Goal: Find specific page/section: Find specific page/section

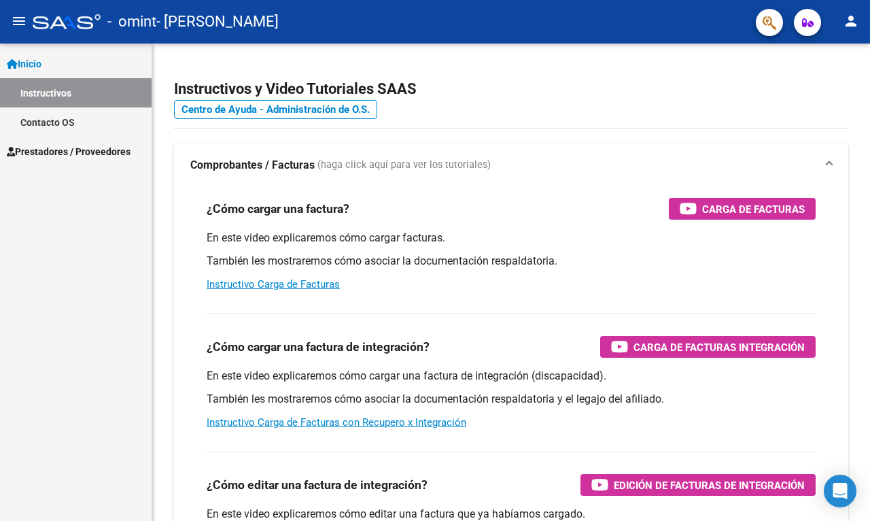
click at [39, 154] on span "Prestadores / Proveedores" at bounding box center [69, 151] width 124 height 15
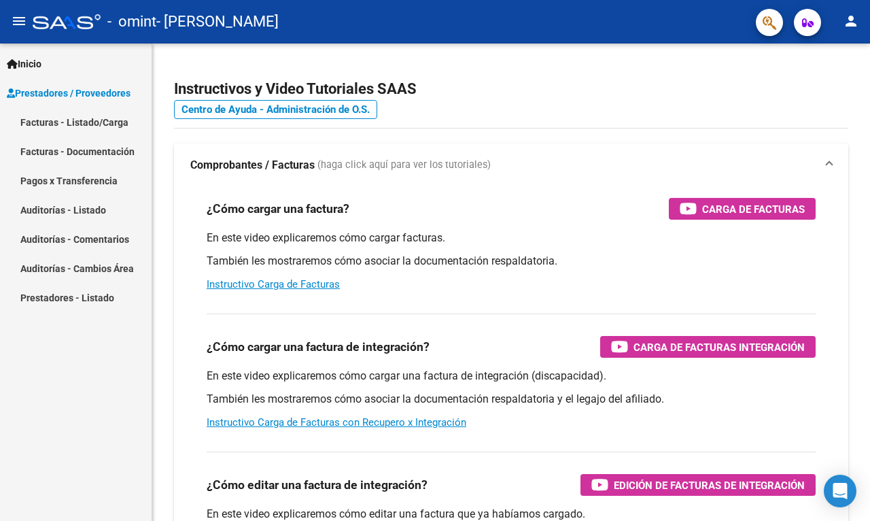
click at [78, 120] on link "Facturas - Listado/Carga" at bounding box center [76, 121] width 152 height 29
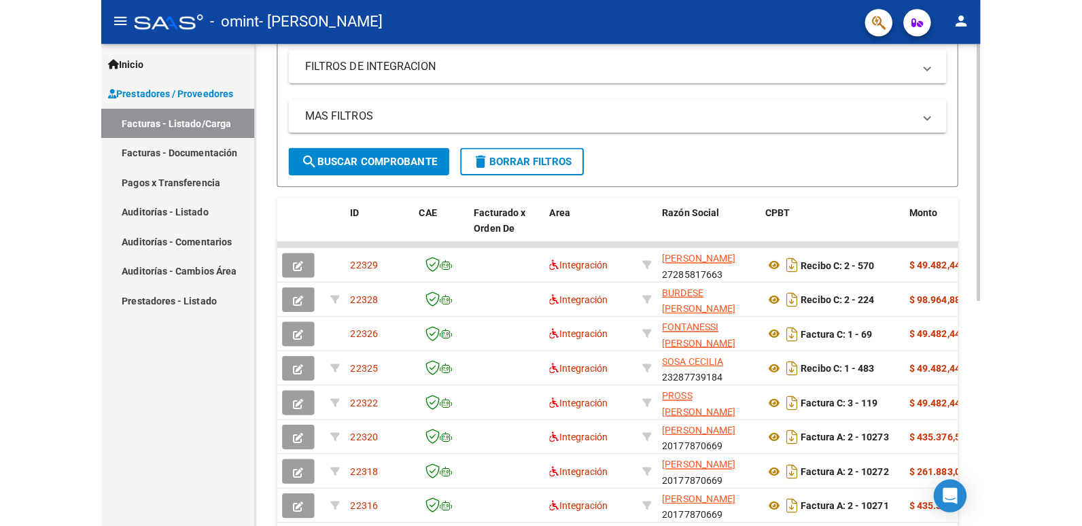
scroll to position [264, 0]
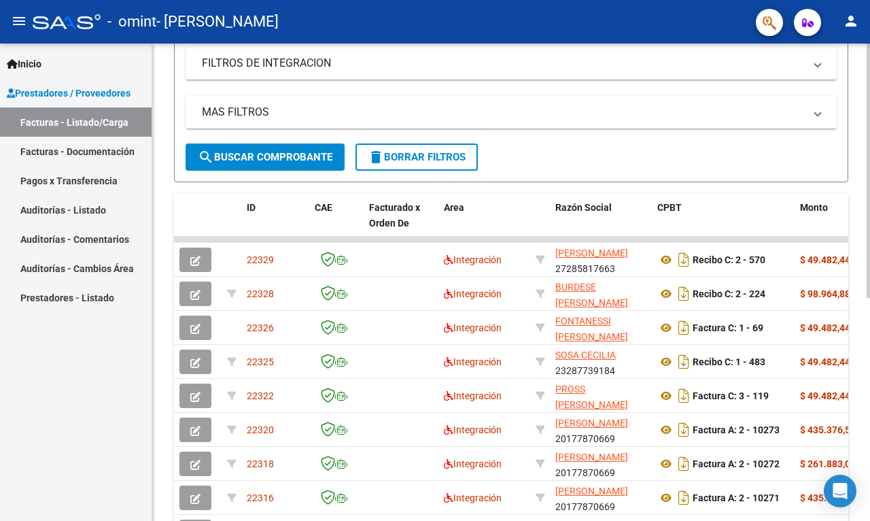
click at [853, 224] on div "Video tutorial PRESTADORES -> Listado de CPBTs Emitidos por Prestadores / Prove…" at bounding box center [512, 222] width 721 height 886
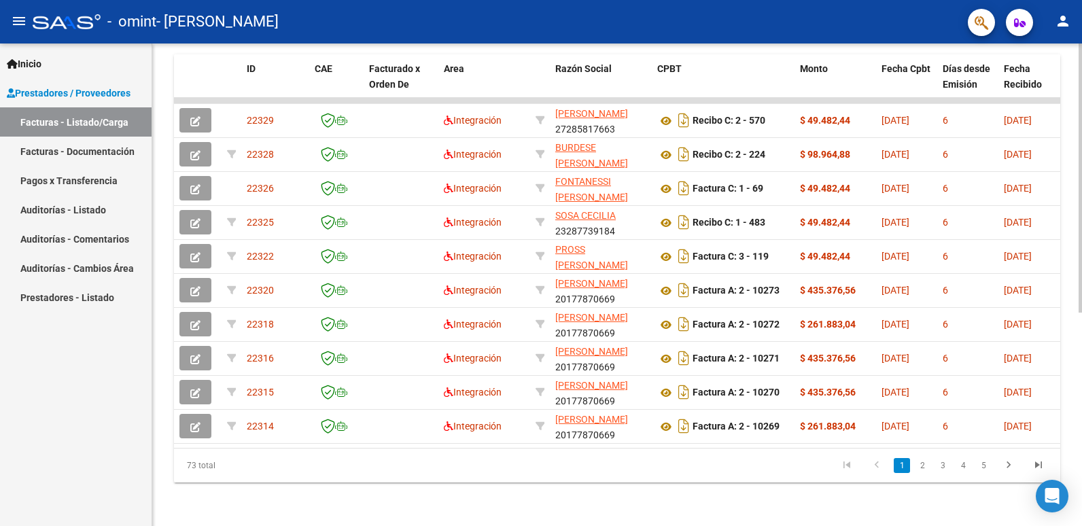
scroll to position [368, 0]
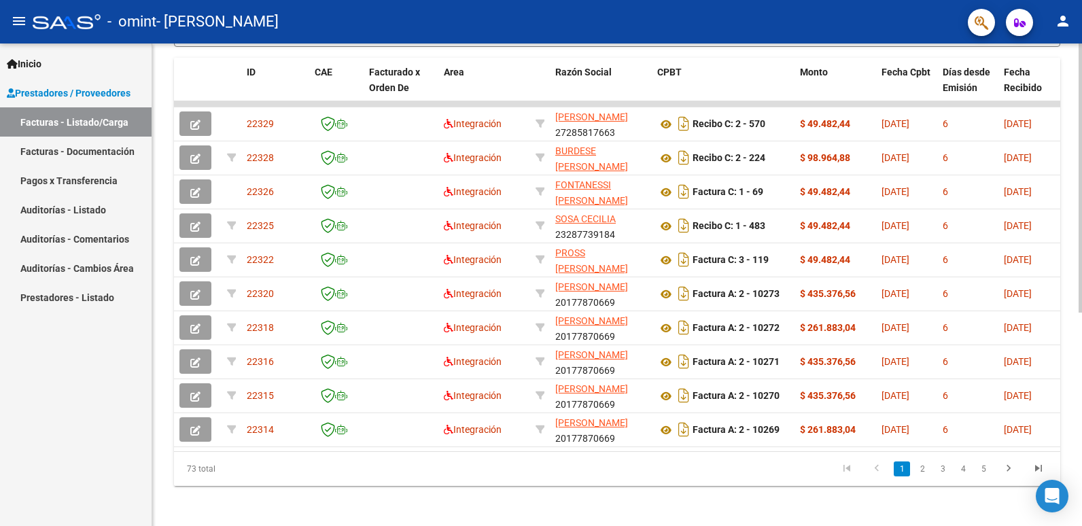
click at [870, 255] on div "Video tutorial PRESTADORES -> Listado de CPBTs Emitidos por Prestadores / Prove…" at bounding box center [618, 102] width 933 height 855
click at [870, 477] on link "2" at bounding box center [922, 469] width 16 height 15
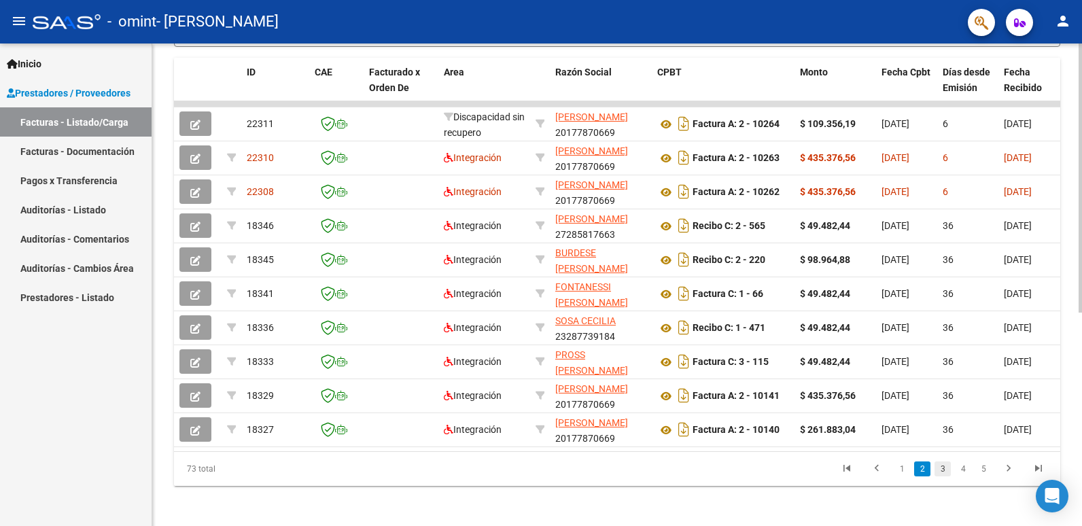
click at [870, 477] on link "3" at bounding box center [943, 469] width 16 height 15
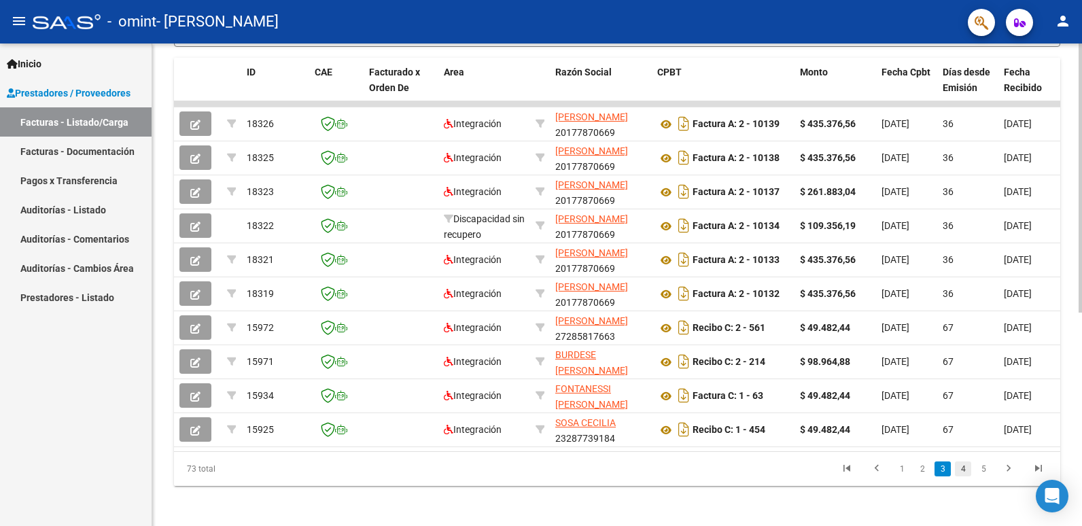
click at [870, 477] on link "4" at bounding box center [963, 469] width 16 height 15
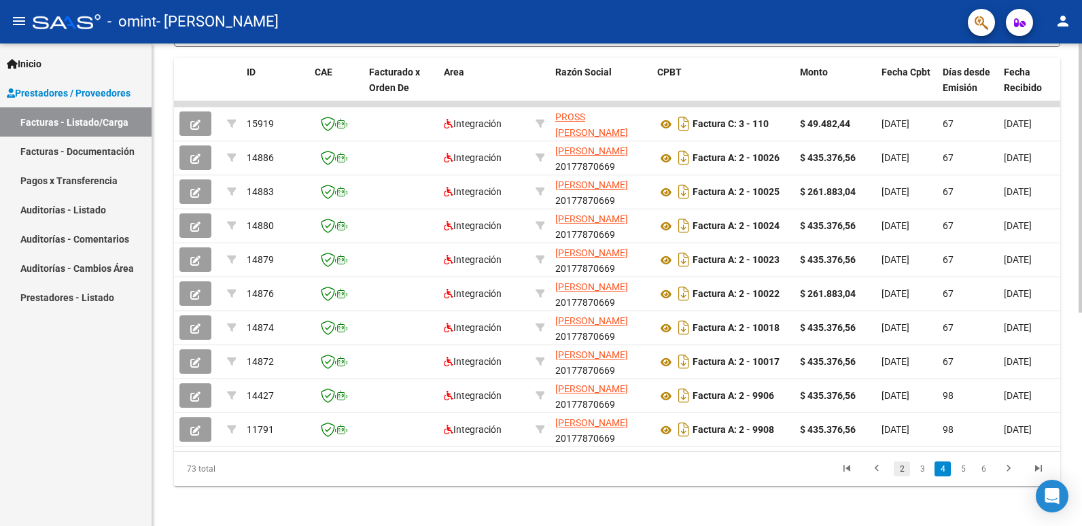
click at [870, 477] on link "2" at bounding box center [902, 469] width 16 height 15
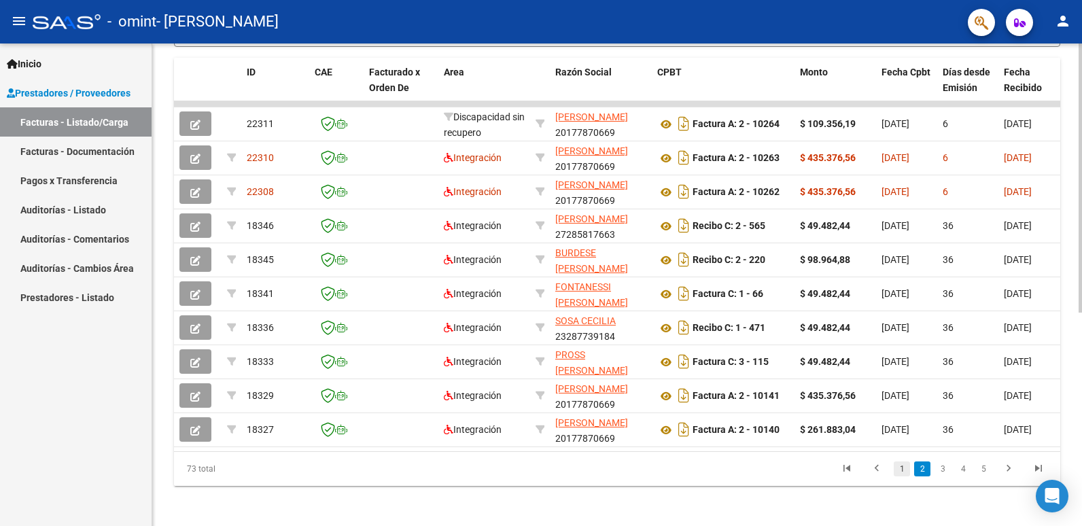
click at [870, 477] on link "1" at bounding box center [902, 469] width 16 height 15
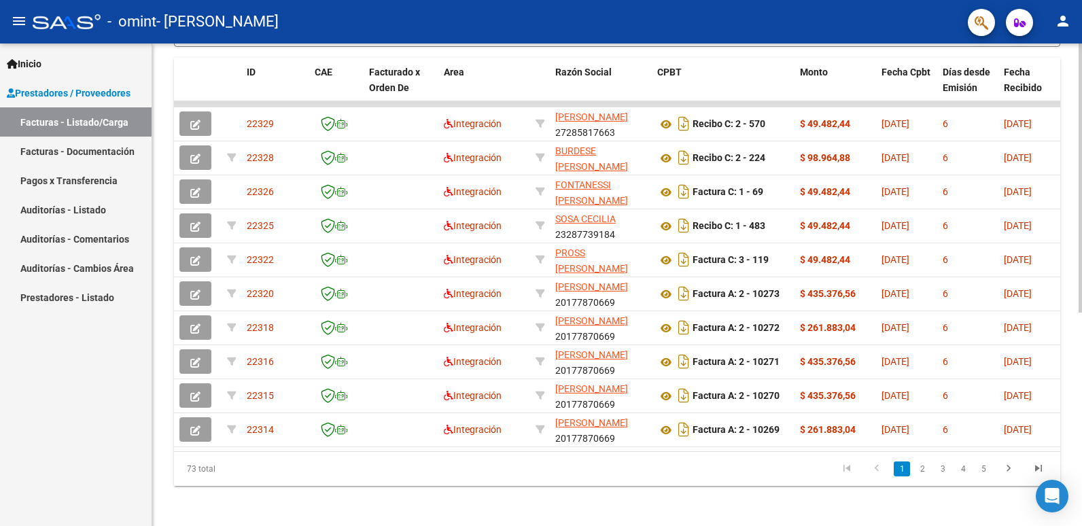
click at [58, 148] on link "Facturas - Documentación" at bounding box center [76, 151] width 152 height 29
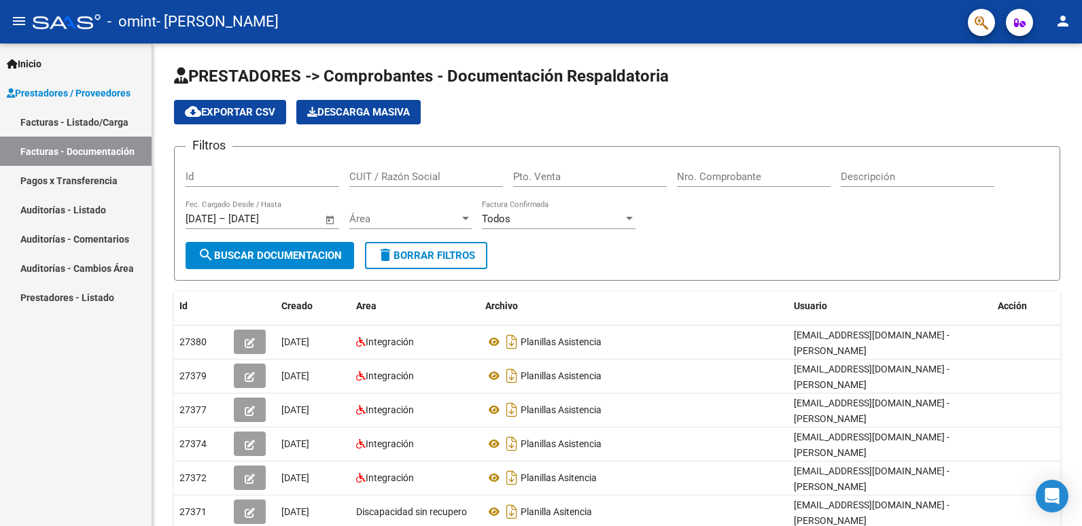
click at [106, 237] on link "Auditorías - Comentarios" at bounding box center [76, 238] width 152 height 29
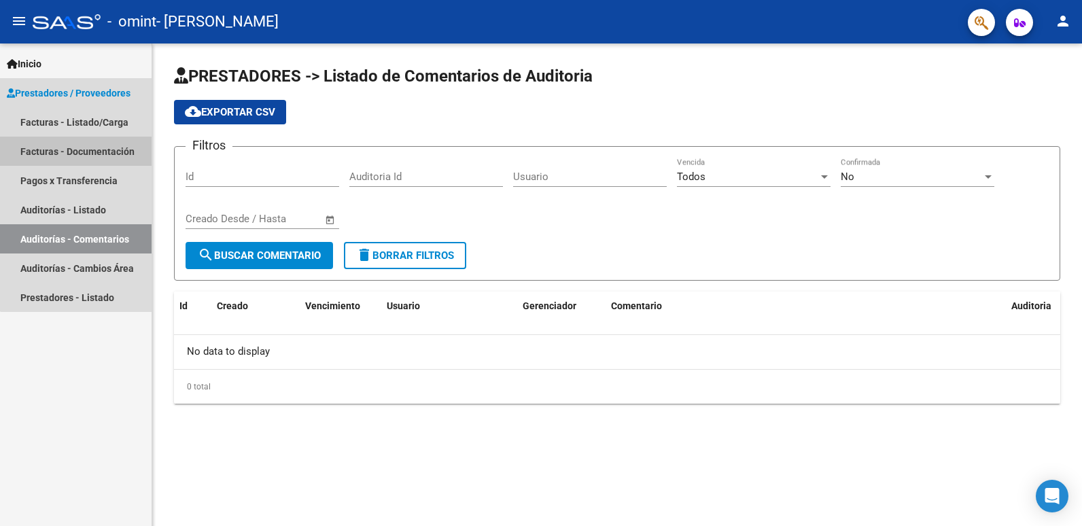
click at [87, 152] on link "Facturas - Documentación" at bounding box center [76, 151] width 152 height 29
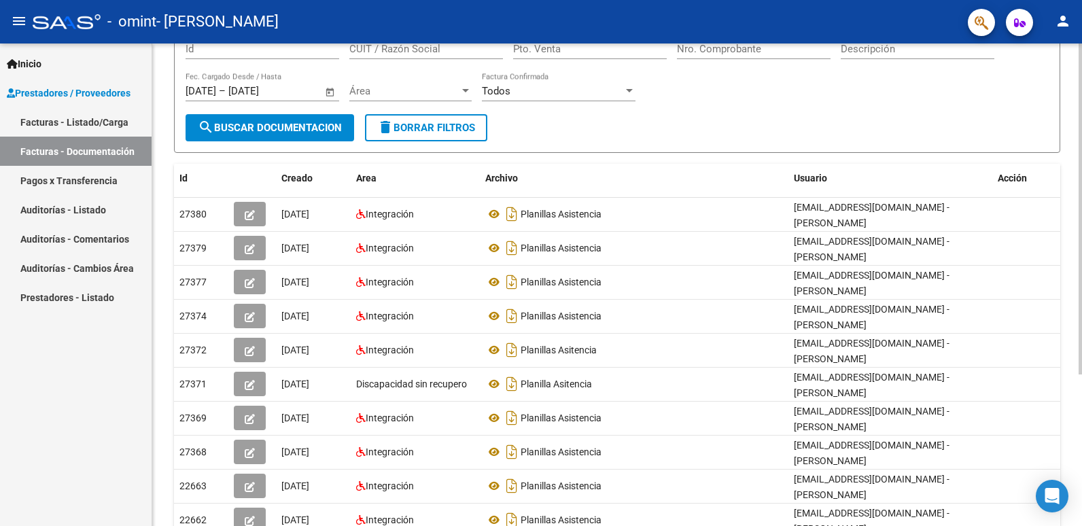
scroll to position [222, 0]
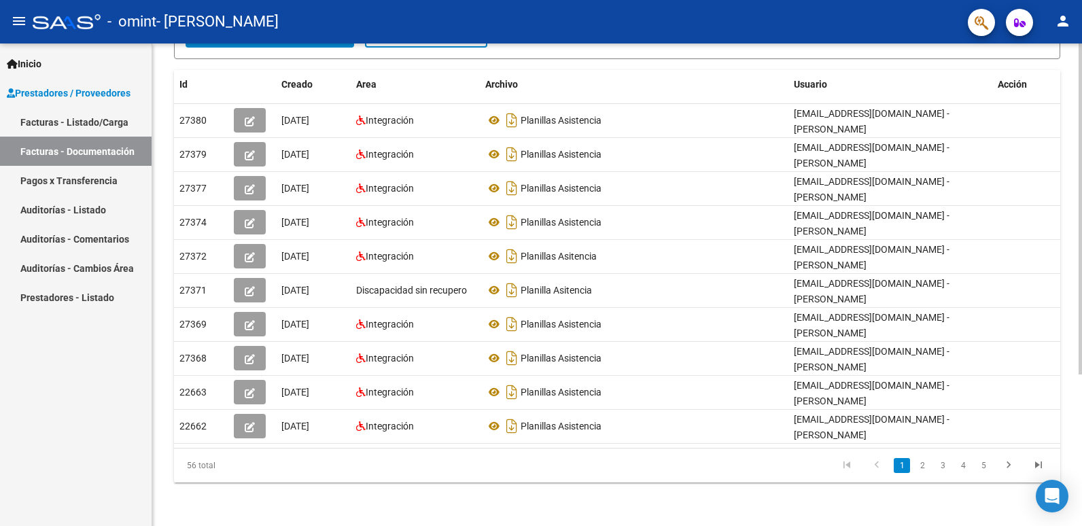
click at [870, 310] on html "menu - omint - MARZARI [PERSON_NAME] person Inicio Instructivos Contacto OS Pre…" at bounding box center [541, 263] width 1082 height 526
click at [870, 464] on link "2" at bounding box center [922, 465] width 16 height 15
click at [870, 469] on link "3" at bounding box center [943, 465] width 16 height 15
click at [870, 469] on link "4" at bounding box center [963, 465] width 16 height 15
click at [870, 462] on icon "go to previous page" at bounding box center [877, 467] width 18 height 16
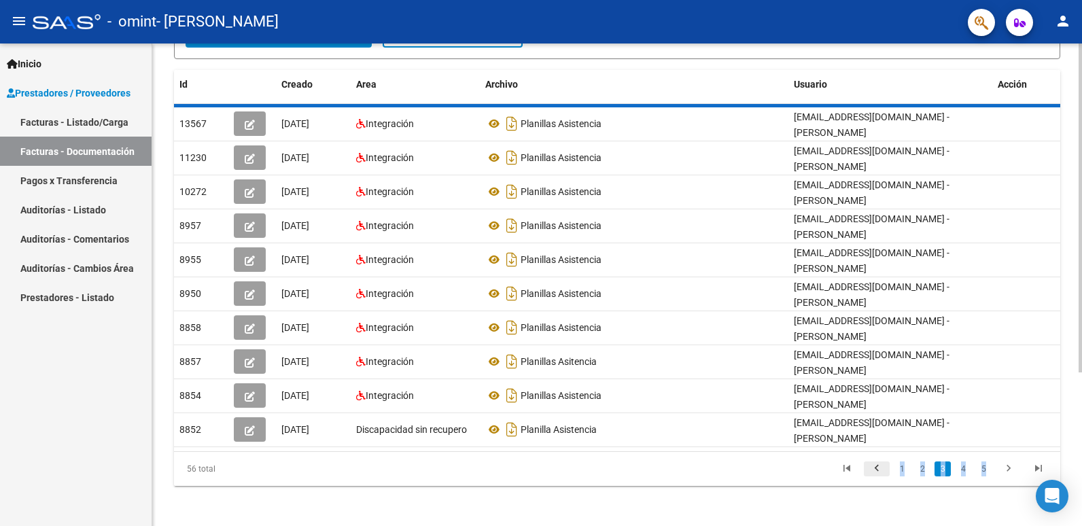
click at [870, 462] on div "56 total 1 2 3 4 5" at bounding box center [617, 469] width 887 height 34
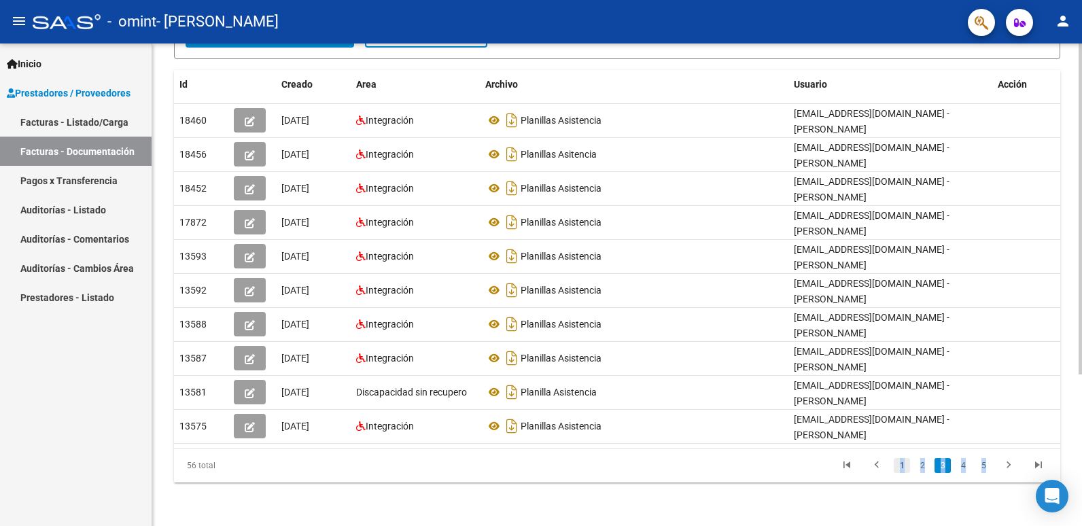
drag, startPoint x: 880, startPoint y: 462, endPoint x: 902, endPoint y: 466, distance: 21.5
click at [870, 466] on link "1" at bounding box center [902, 465] width 16 height 15
click at [48, 120] on link "Facturas - Listado/Carga" at bounding box center [76, 121] width 152 height 29
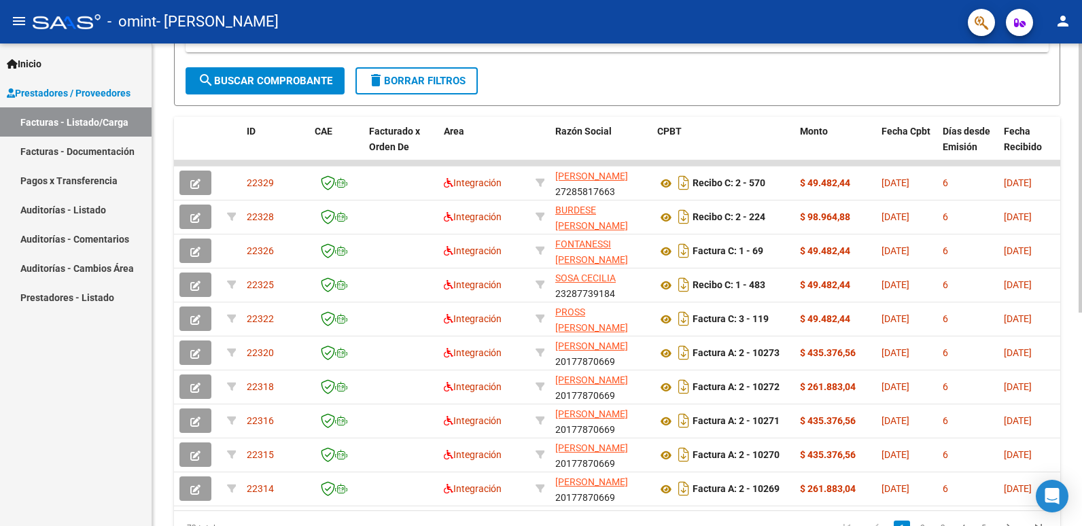
scroll to position [311, 0]
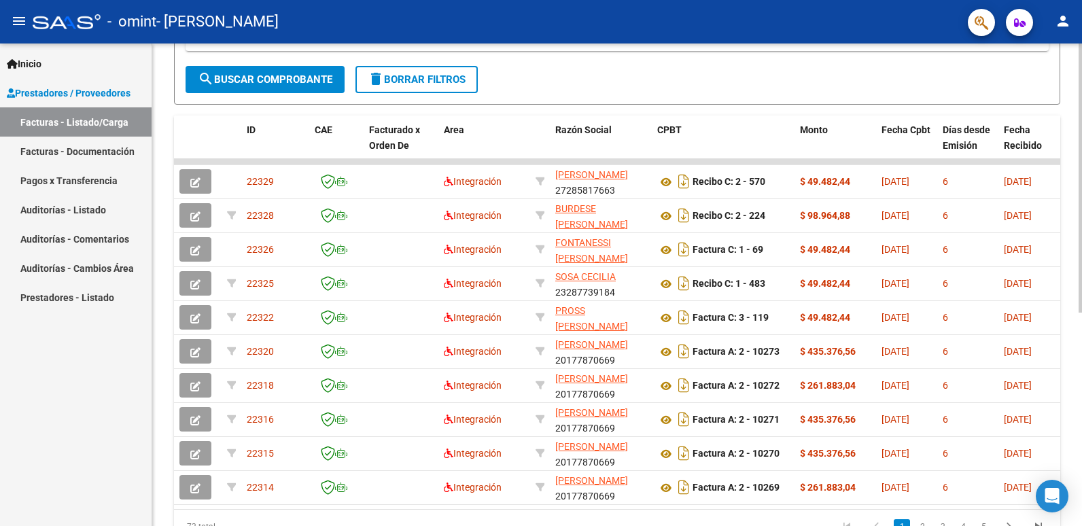
click at [870, 277] on div at bounding box center [1080, 356] width 3 height 269
